Goal: Obtain resource: Download file/media

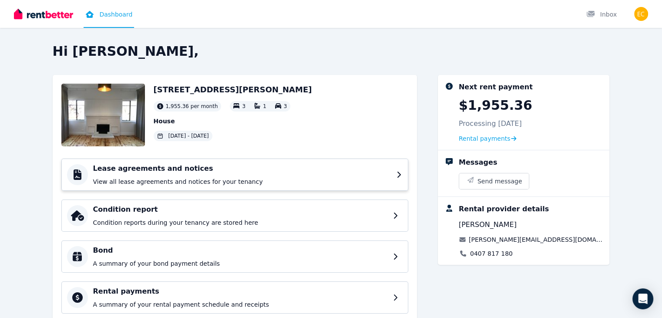
click at [359, 178] on p "View all lease agreements and notices for your tenancy" at bounding box center [242, 181] width 298 height 9
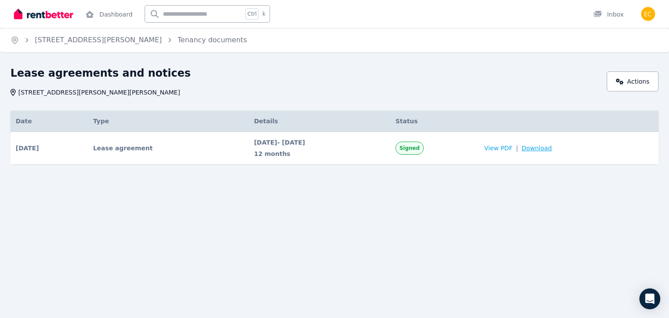
click at [549, 148] on span "Download" at bounding box center [536, 148] width 30 height 9
